Goal: Navigation & Orientation: Find specific page/section

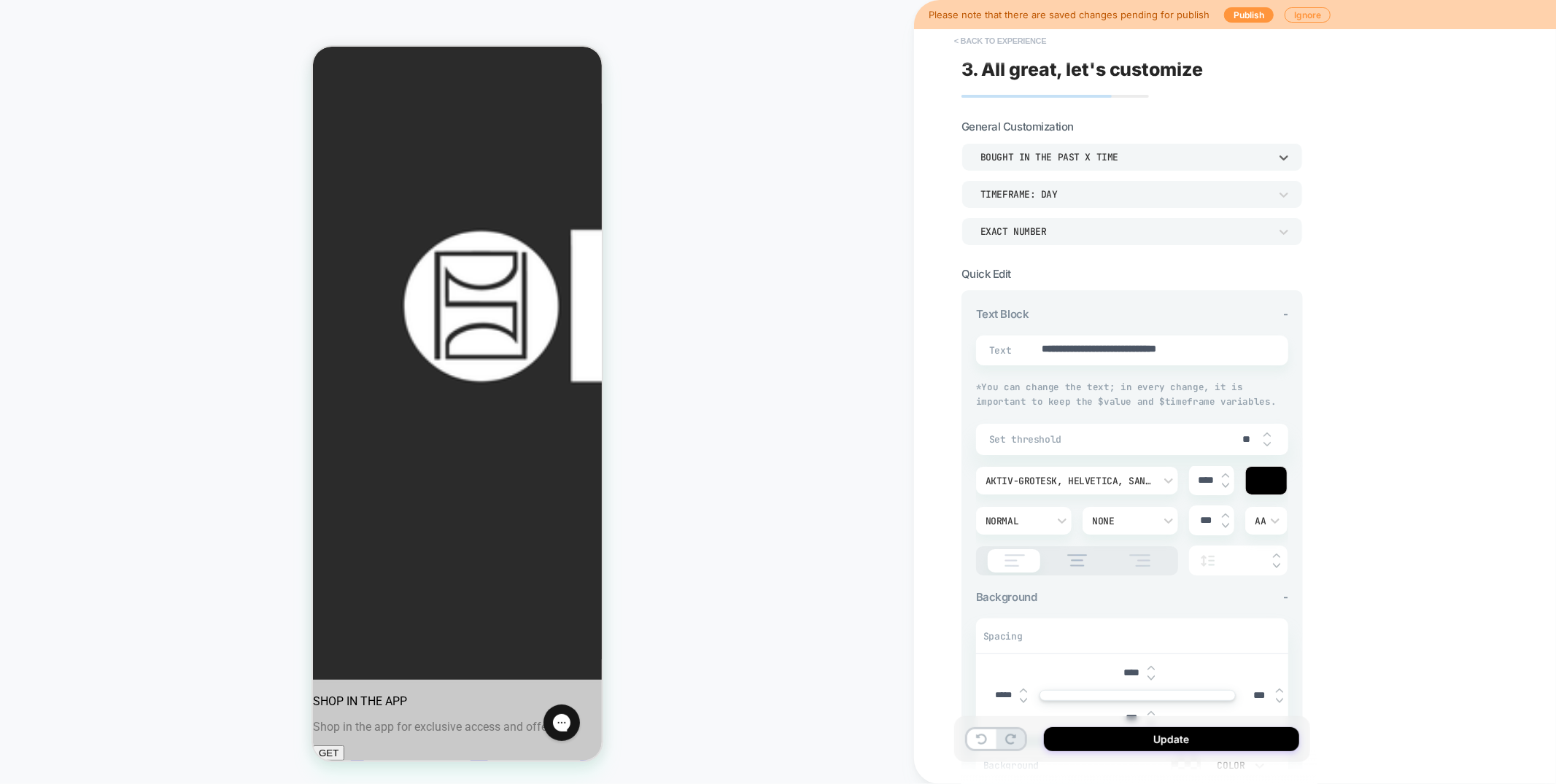
click at [1000, 40] on button "< Back to experience" at bounding box center [1000, 40] width 107 height 23
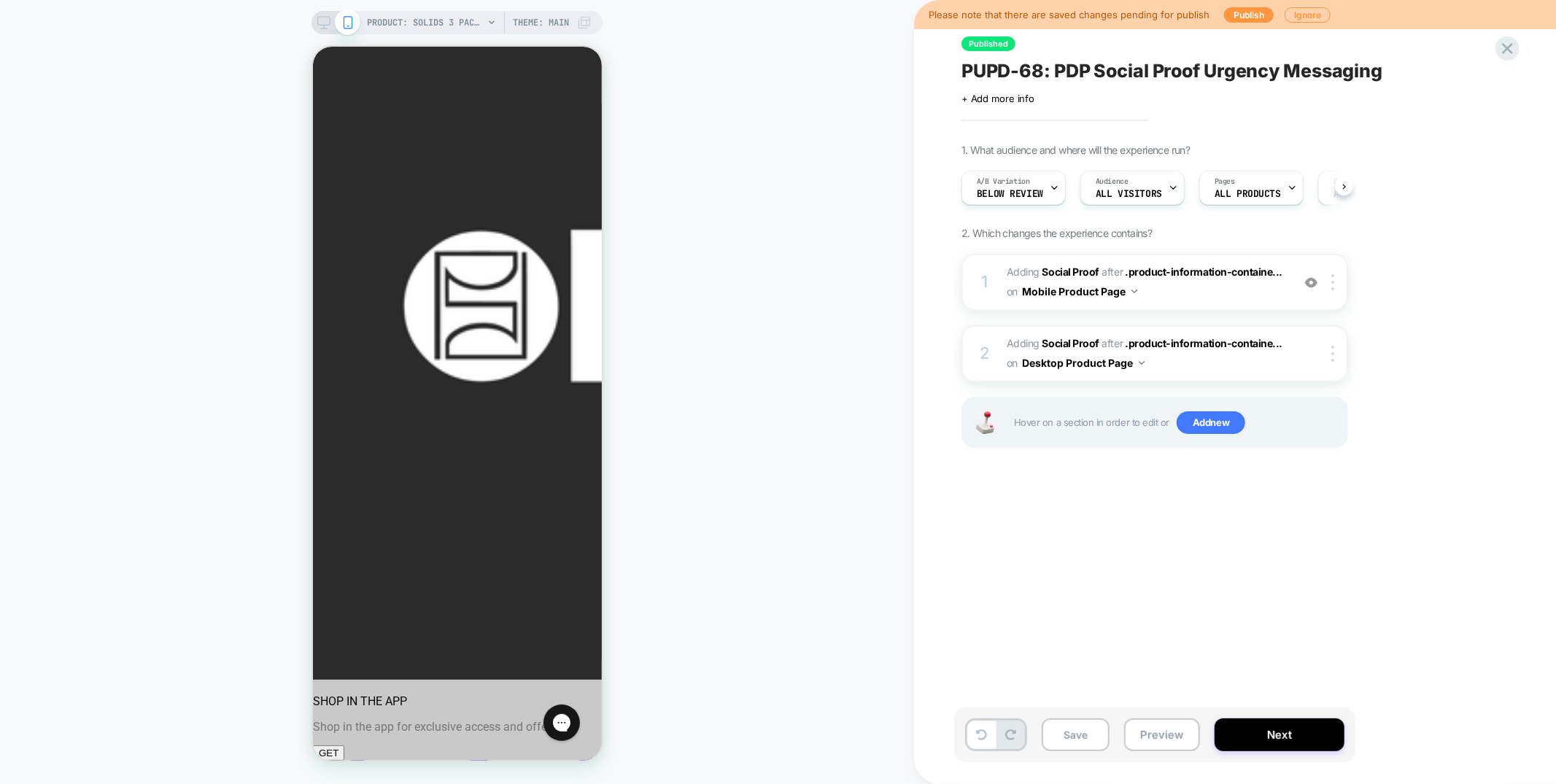
scroll to position [0, 1]
click at [1516, 54] on icon at bounding box center [1507, 49] width 19 height 19
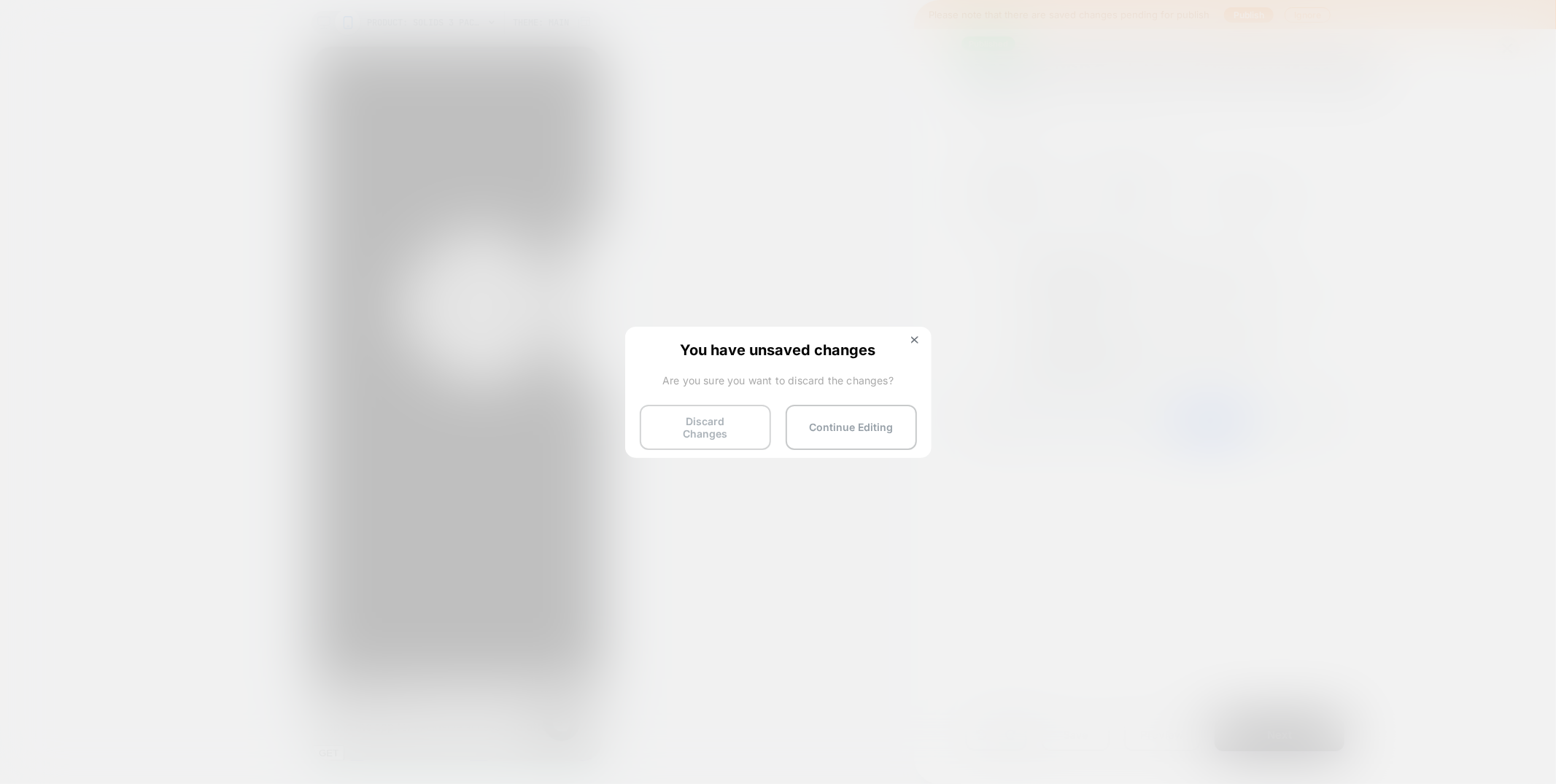
click at [734, 429] on button "Discard Changes" at bounding box center [706, 427] width 131 height 46
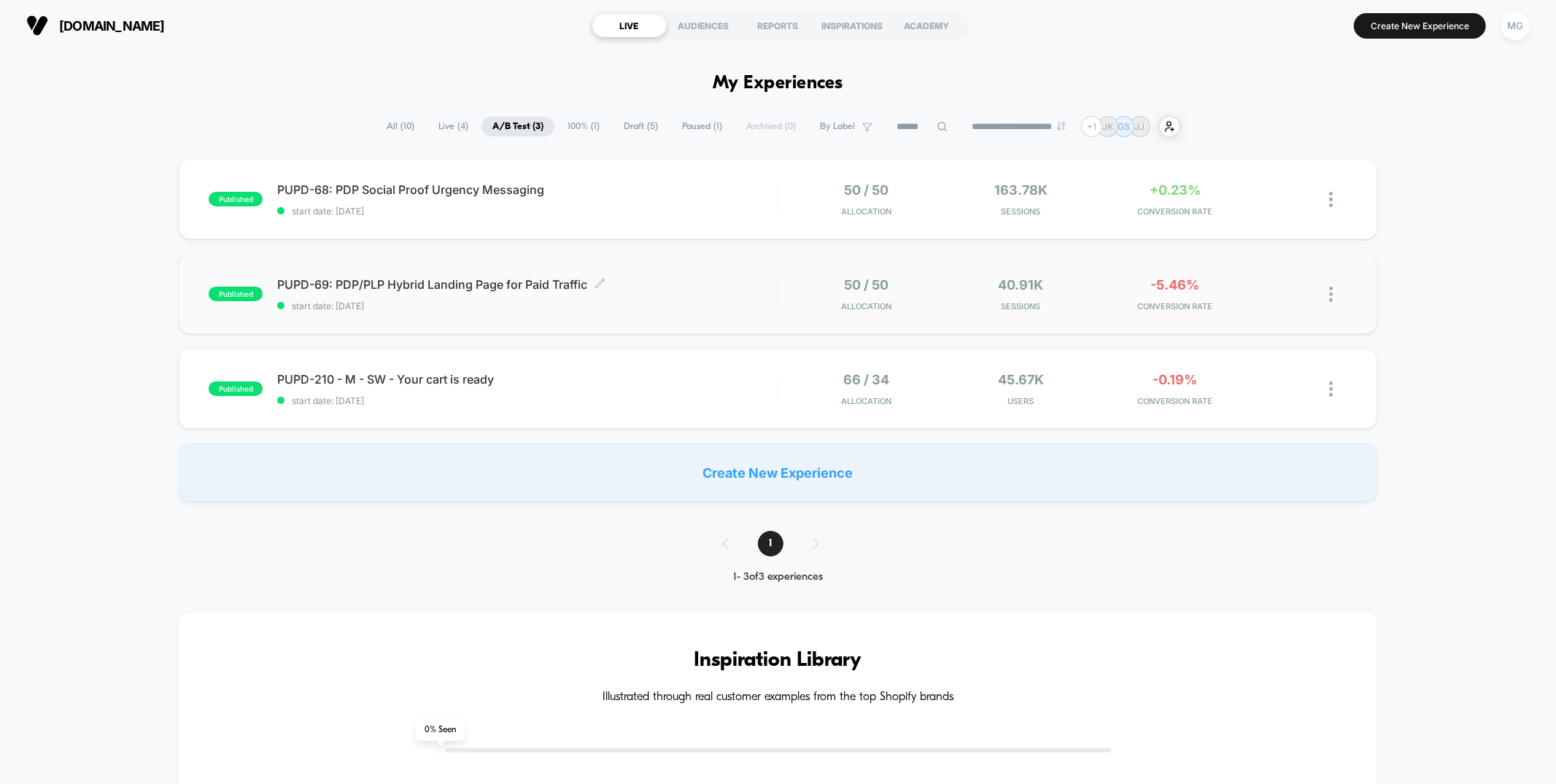
click at [659, 290] on span "PUPD-69: PDP/PLP Hybrid Landing Page for Paid Traffic Click to edit experience …" at bounding box center [527, 284] width 500 height 15
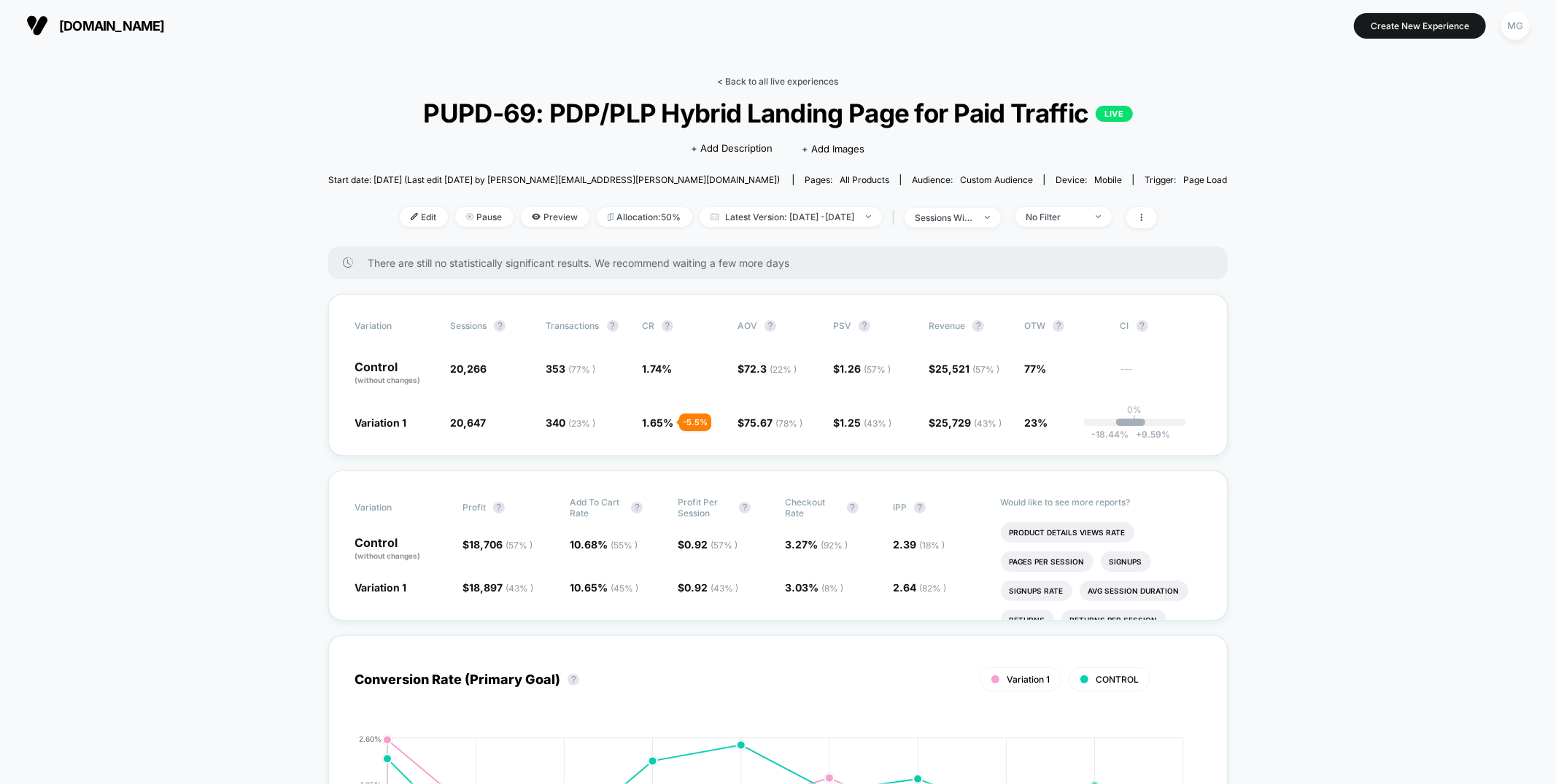
click at [837, 82] on link "< Back to all live experiences" at bounding box center [778, 81] width 121 height 11
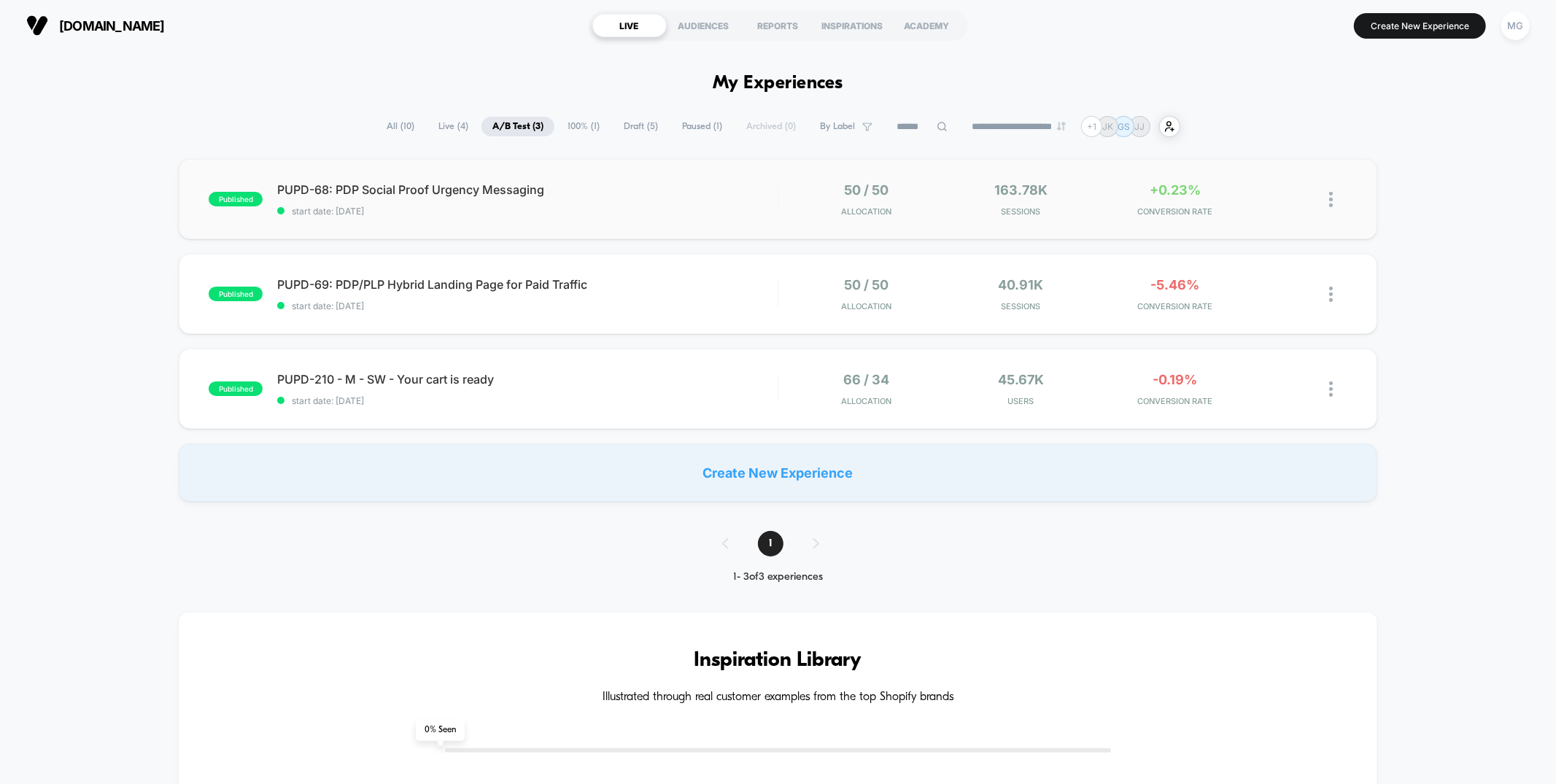
click at [664, 219] on div "published PUPD-68: PDP Social Proof Urgency Messaging start date: [DATE] 50 / 5…" at bounding box center [778, 199] width 1198 height 80
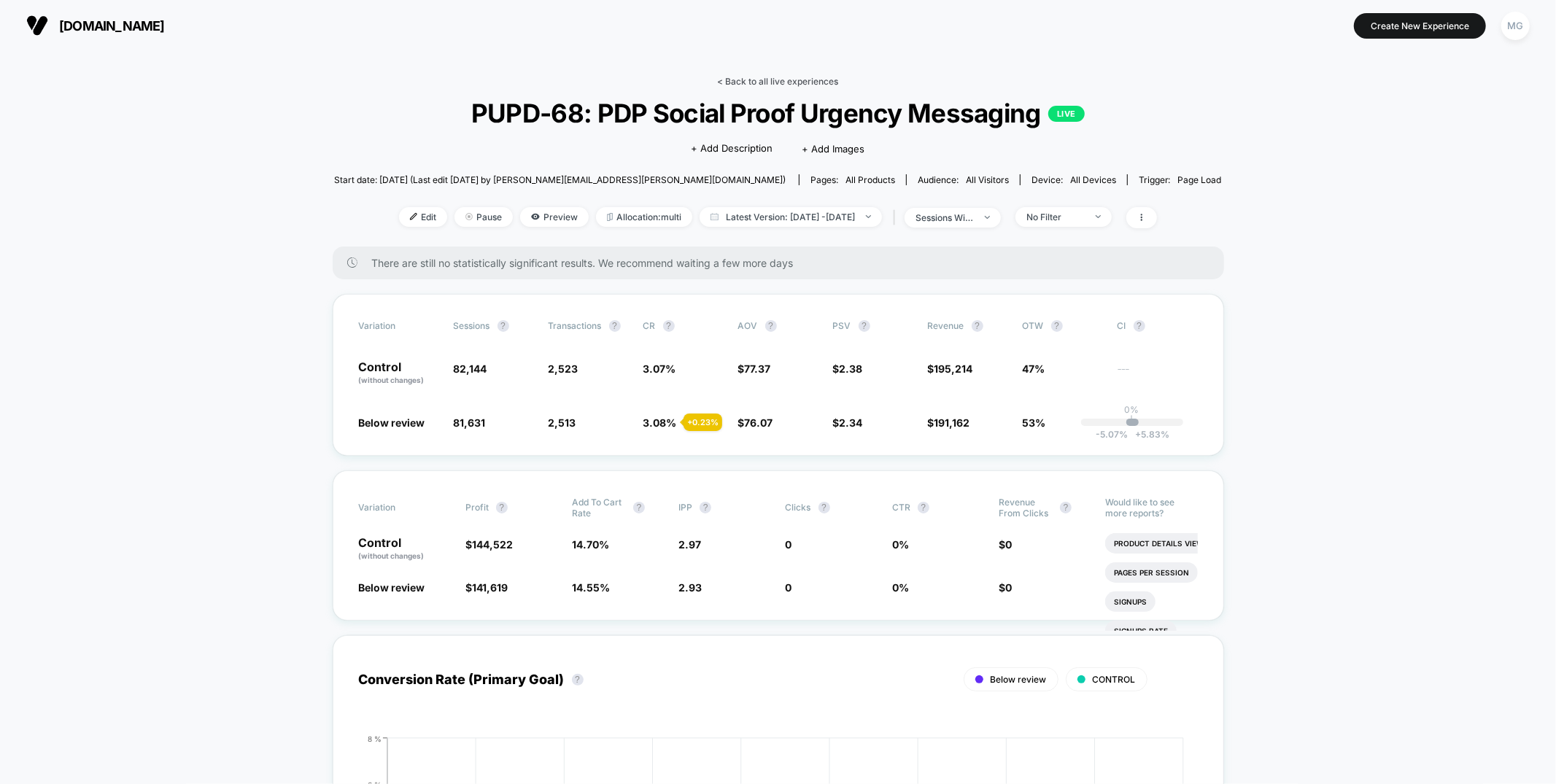
click at [748, 81] on link "< Back to all live experiences" at bounding box center [778, 81] width 121 height 11
